Goal: Task Accomplishment & Management: Use online tool/utility

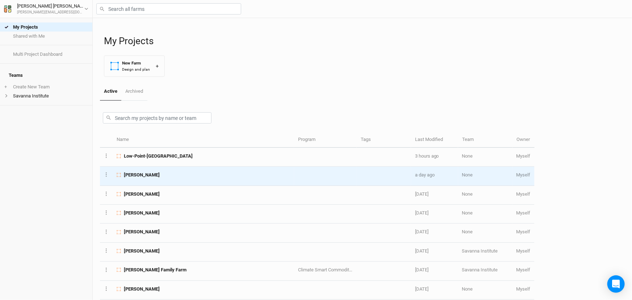
click at [146, 178] on span "[PERSON_NAME]" at bounding box center [142, 175] width 36 height 7
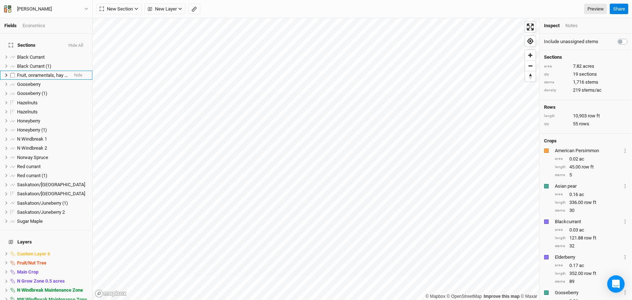
click at [7, 77] on icon at bounding box center [6, 75] width 2 height 3
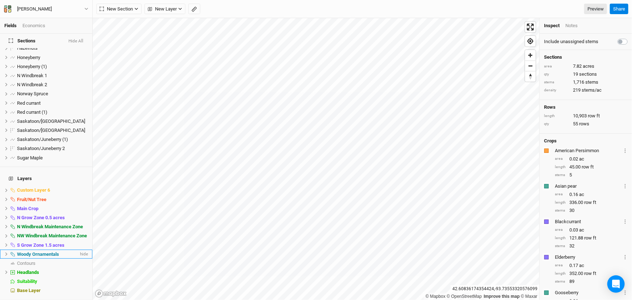
scroll to position [180, 0]
click at [79, 213] on span "hide" at bounding box center [83, 217] width 9 height 9
click at [79, 222] on span "hide" at bounding box center [83, 226] width 9 height 9
click at [79, 232] on span "hide" at bounding box center [83, 236] width 9 height 9
click at [79, 242] on span "hide" at bounding box center [83, 245] width 9 height 9
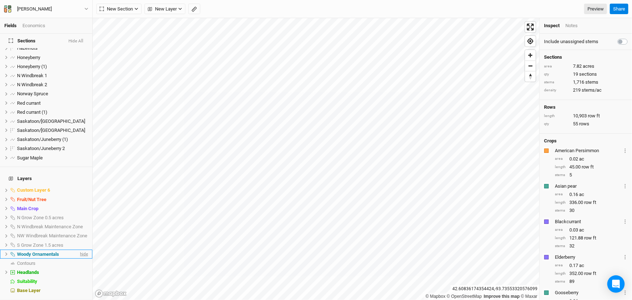
click at [79, 250] on span "hide" at bounding box center [83, 254] width 9 height 9
click at [79, 186] on span "hide" at bounding box center [83, 190] width 9 height 9
click at [79, 186] on span "show" at bounding box center [82, 190] width 12 height 9
click at [79, 195] on span "hide" at bounding box center [83, 199] width 9 height 9
click at [79, 269] on span "hide" at bounding box center [83, 272] width 9 height 9
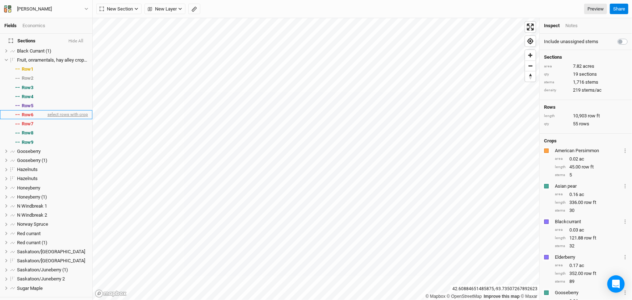
scroll to position [0, 0]
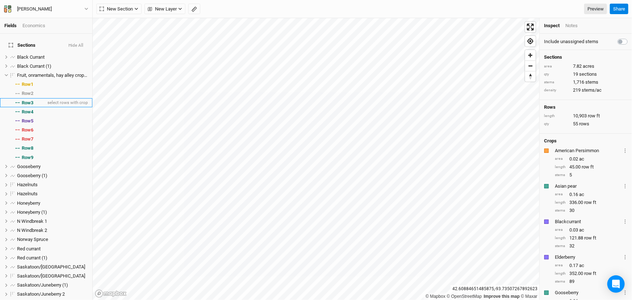
click at [33, 106] on span "Row 3" at bounding box center [28, 103] width 12 height 6
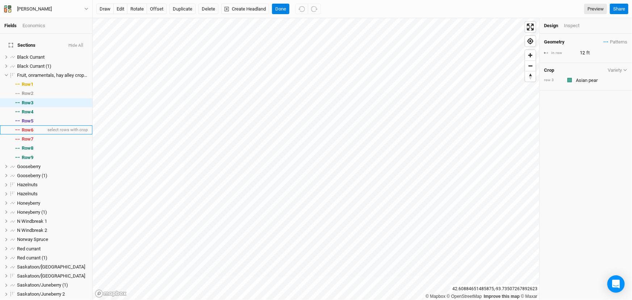
click at [33, 133] on span "Row 6" at bounding box center [28, 130] width 12 height 6
type input "8"
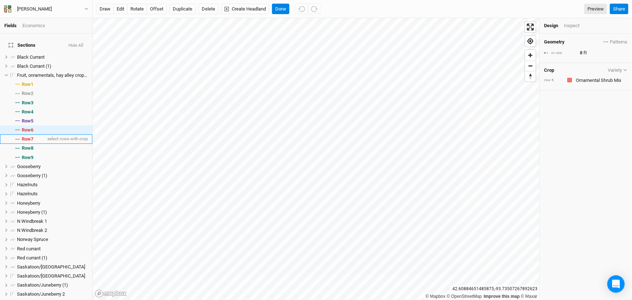
click at [33, 142] on span "Row 7" at bounding box center [28, 139] width 12 height 6
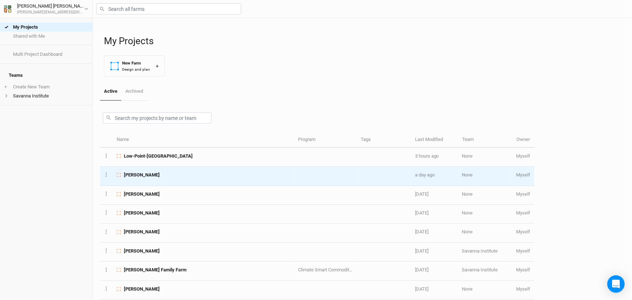
click at [162, 178] on div "[PERSON_NAME]" at bounding box center [204, 175] width 174 height 7
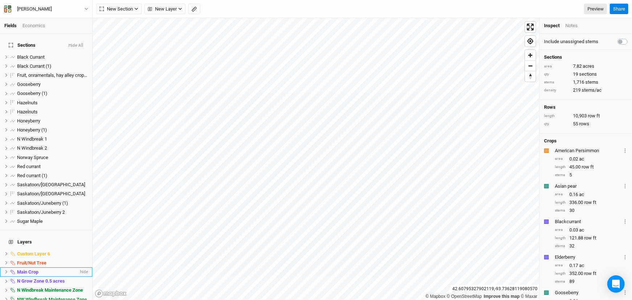
scroll to position [90, 0]
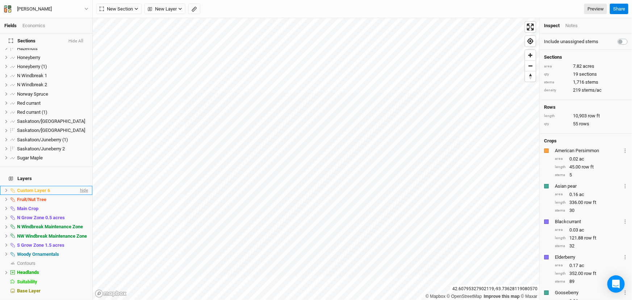
click at [79, 186] on span "hide" at bounding box center [83, 190] width 9 height 9
click at [79, 195] on span "hide" at bounding box center [83, 199] width 9 height 9
click at [79, 204] on span "hide" at bounding box center [83, 208] width 9 height 9
click at [79, 213] on span "hide" at bounding box center [83, 217] width 9 height 9
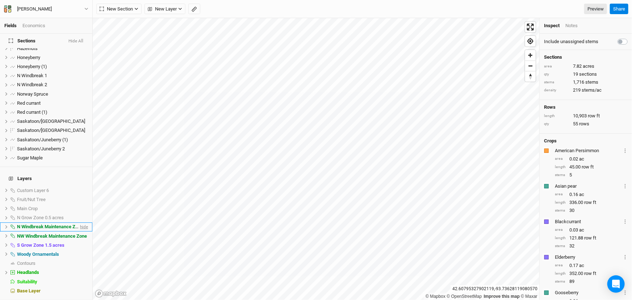
click at [79, 223] on span "hide" at bounding box center [83, 227] width 9 height 9
click at [79, 232] on span "hide" at bounding box center [83, 236] width 9 height 9
click at [79, 241] on span "hide" at bounding box center [83, 245] width 9 height 9
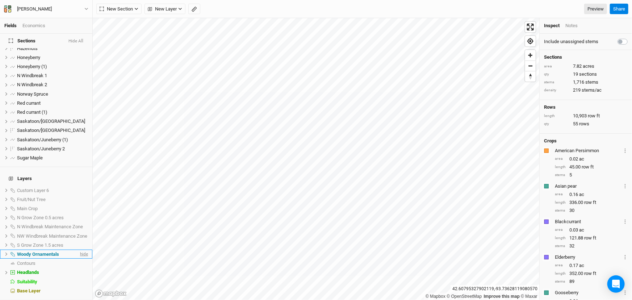
click at [79, 250] on span "hide" at bounding box center [83, 254] width 9 height 9
click at [79, 268] on span "hide" at bounding box center [83, 272] width 9 height 9
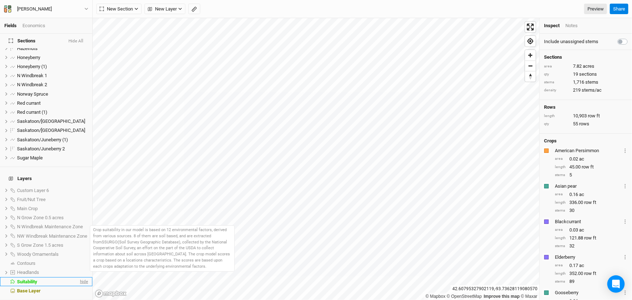
click at [79, 278] on span "hide" at bounding box center [83, 281] width 9 height 9
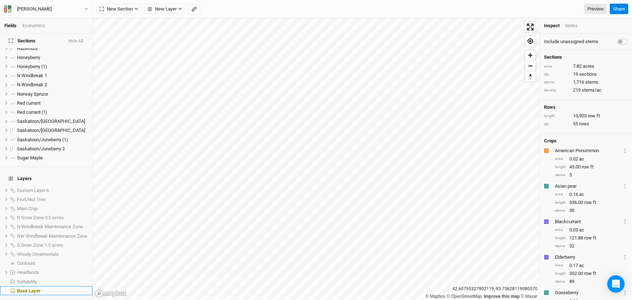
click at [77, 288] on div "Base Layer" at bounding box center [52, 291] width 71 height 6
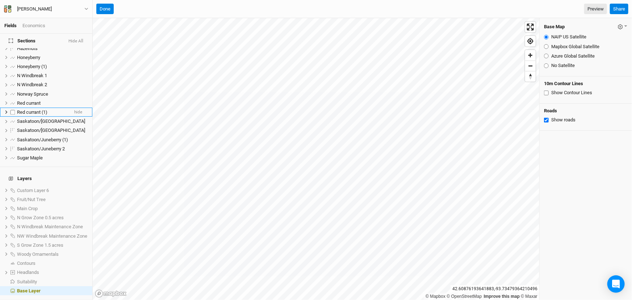
scroll to position [0, 0]
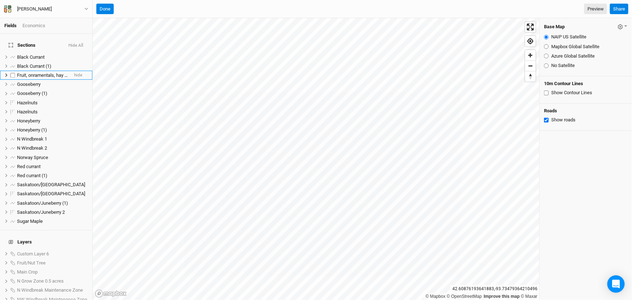
click at [4, 76] on li "Fruit, onramentals, hay alley croping hide" at bounding box center [46, 75] width 92 height 9
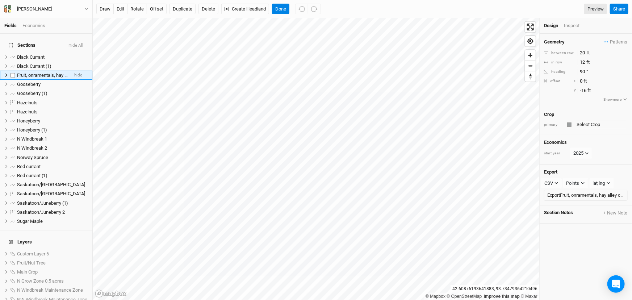
click at [4, 77] on li "Fruit, onramentals, hay alley croping hide" at bounding box center [46, 75] width 92 height 9
click at [7, 77] on icon at bounding box center [6, 75] width 4 height 4
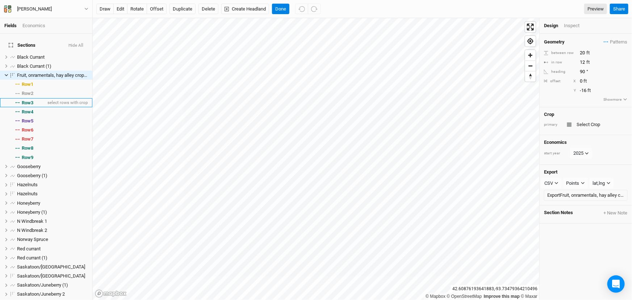
click at [33, 105] on span "Row 3" at bounding box center [28, 103] width 12 height 6
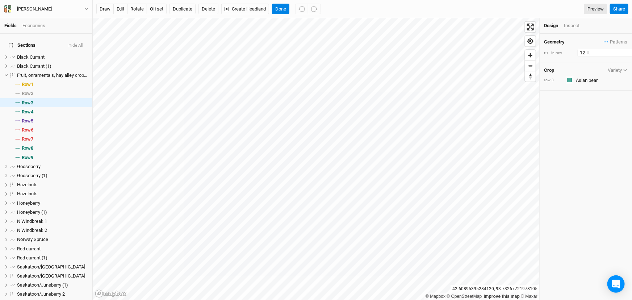
click at [585, 57] on input "12" at bounding box center [609, 53] width 63 height 8
click at [598, 142] on div "Geometry Patterns Persimmon/pawpaw view ＋ New in-row pattern in row 1 ft Crop V…" at bounding box center [586, 167] width 92 height 266
click at [584, 55] on input "1" at bounding box center [609, 53] width 63 height 8
click at [593, 170] on div "Geometry Patterns Persimmon/pawpaw view ＋ New in-row pattern in row 15 ft Crop …" at bounding box center [586, 167] width 92 height 266
click at [33, 115] on span "Row 4" at bounding box center [28, 112] width 12 height 6
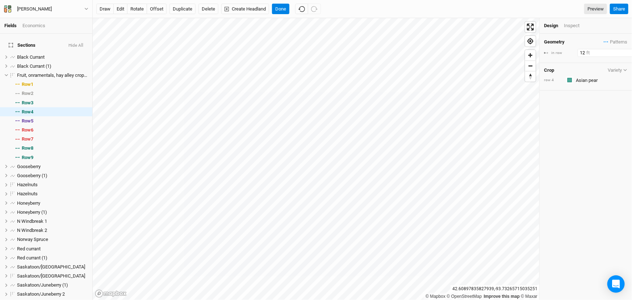
drag, startPoint x: 587, startPoint y: 57, endPoint x: 560, endPoint y: 54, distance: 26.6
click at [560, 55] on div "in row 12 ft" at bounding box center [586, 53] width 84 height 8
type input "15"
click at [608, 177] on div "Geometry Patterns Persimmon/pawpaw view ＋ New in-row pattern in row 15 ft Crop …" at bounding box center [586, 167] width 92 height 266
